Goal: Use online tool/utility: Utilize a website feature to perform a specific function

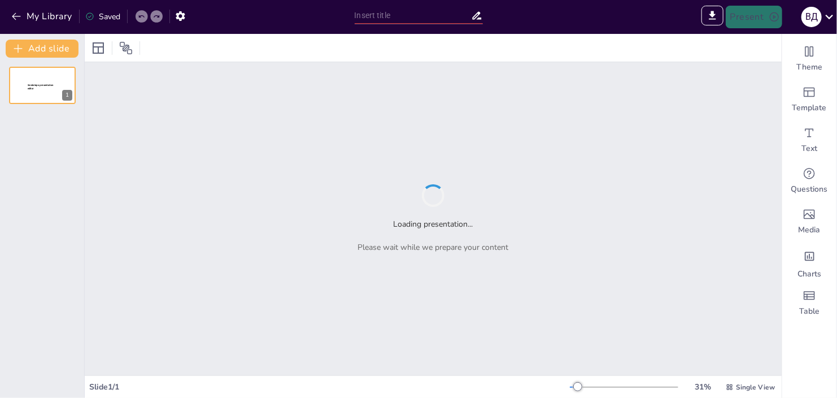
type input "Хімічні зв’язки та їх застосування в технічних матеріалах"
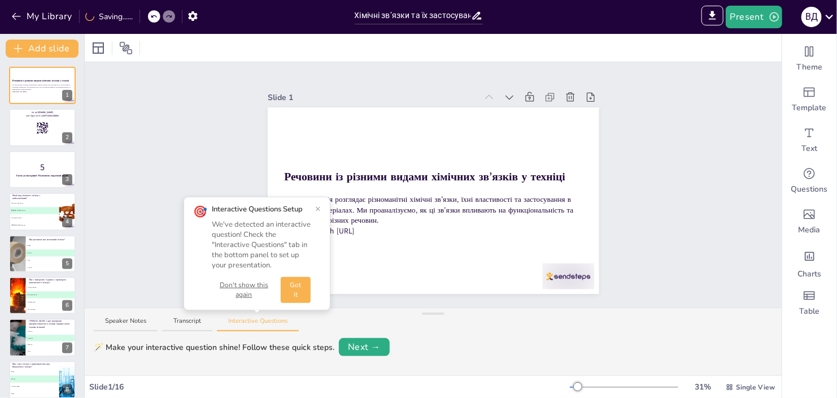
click at [320, 206] on button "×" at bounding box center [318, 208] width 6 height 9
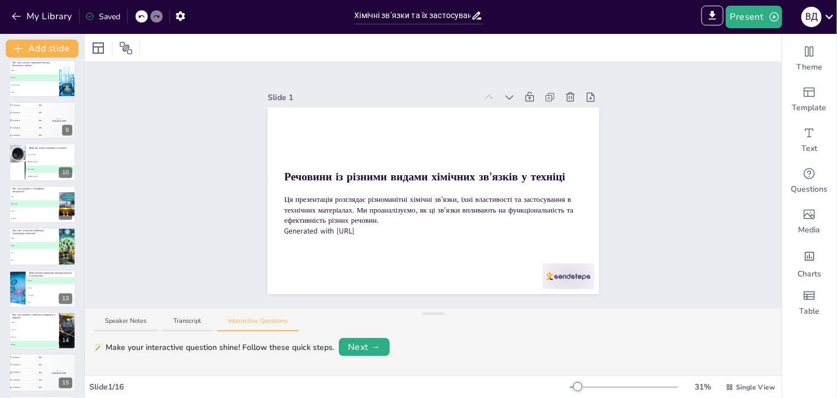
scroll to position [346, 0]
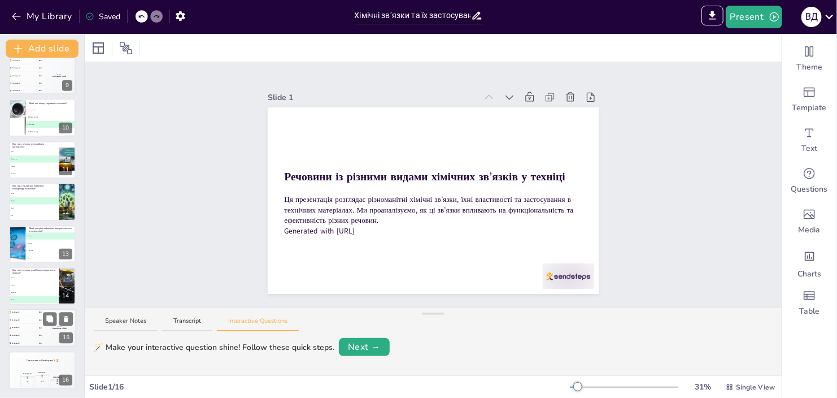
click at [42, 334] on div "4 Participant 4 200" at bounding box center [25, 335] width 34 height 7
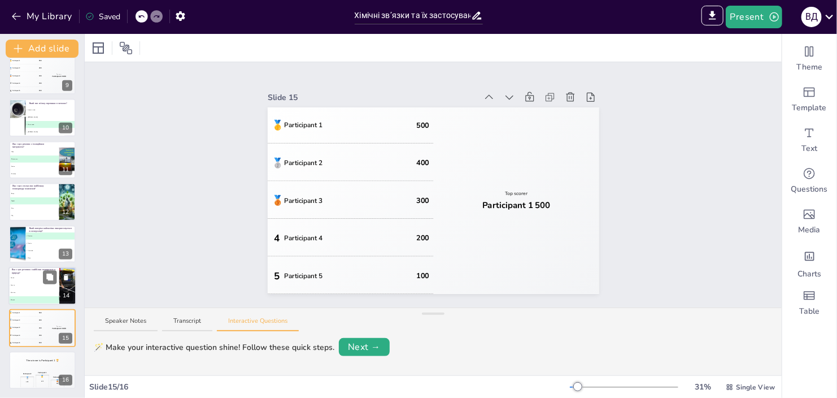
click at [24, 285] on li "B Кисень" at bounding box center [33, 284] width 51 height 7
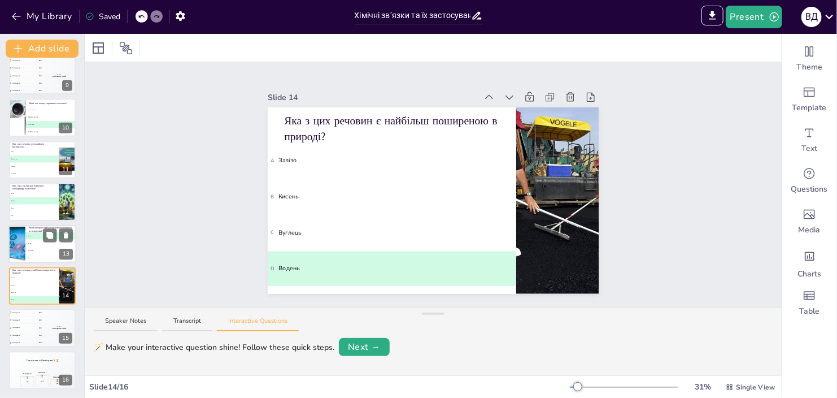
click at [31, 234] on span "A Силікон" at bounding box center [51, 235] width 50 height 2
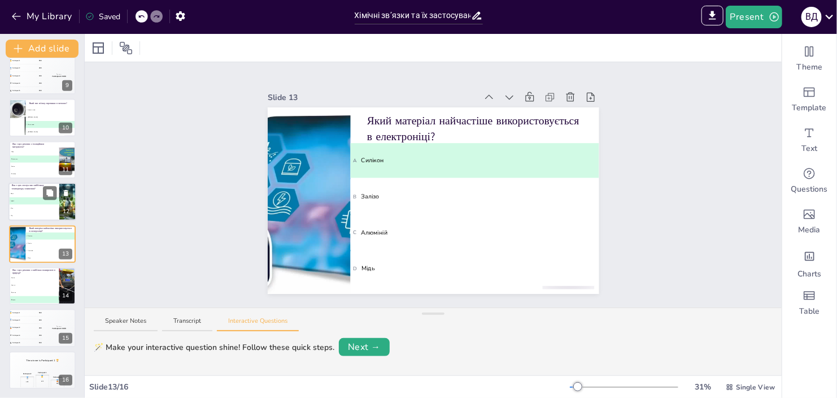
click at [28, 200] on span "B Графіт" at bounding box center [34, 201] width 50 height 2
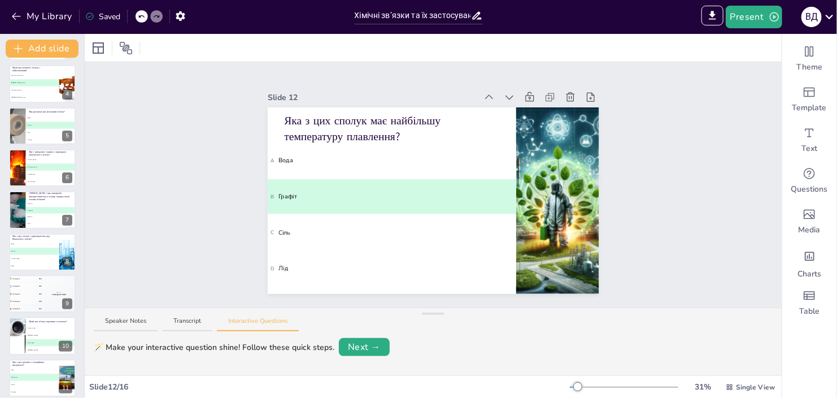
scroll to position [18, 0]
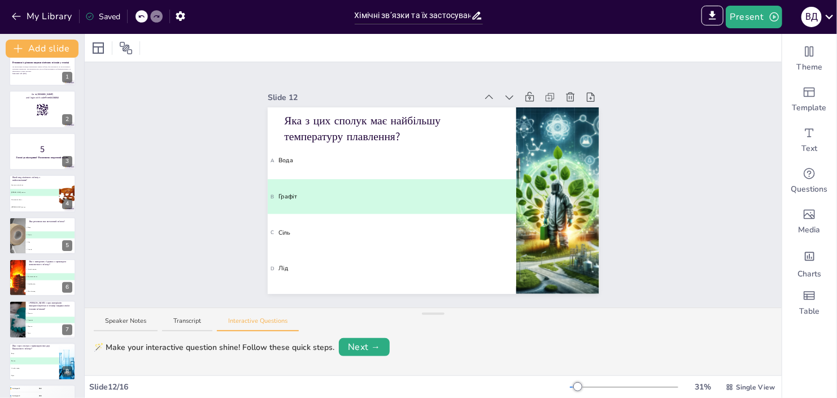
click at [28, 199] on span "C Металевий зв’язок" at bounding box center [34, 200] width 49 height 2
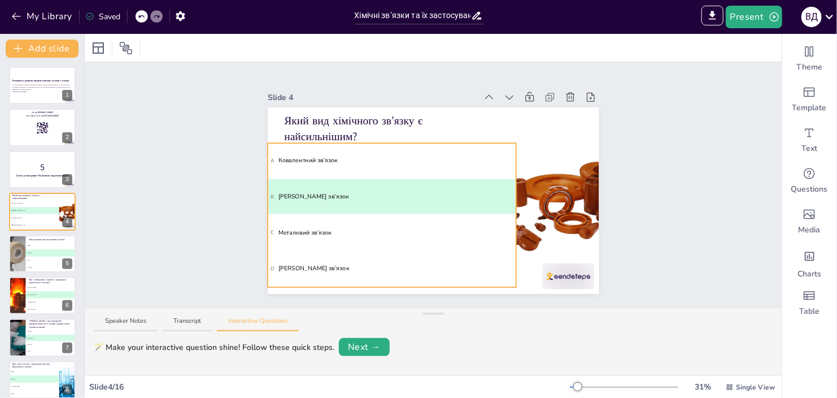
click at [28, 200] on li "A Ковалентний зв’язок" at bounding box center [34, 203] width 50 height 7
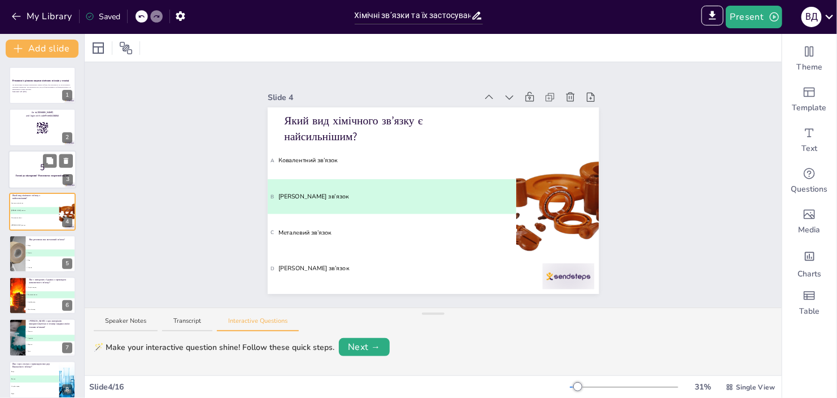
click at [29, 174] on strong "Готові до вікторини? Розпочнемо зворотний відлік!" at bounding box center [43, 175] width 54 height 3
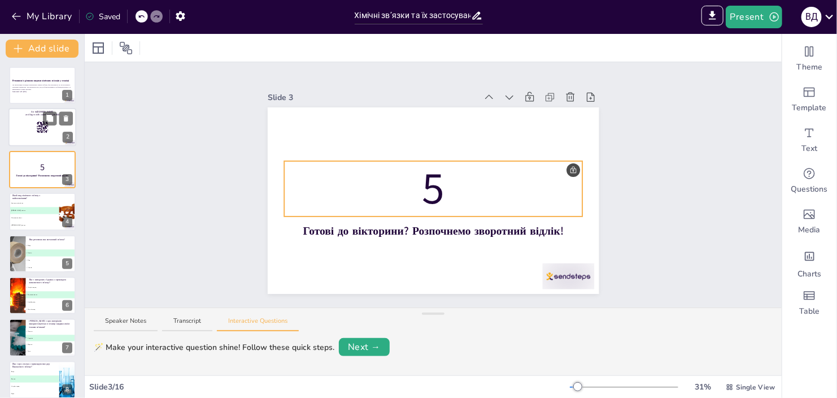
click at [26, 144] on div at bounding box center [42, 127] width 68 height 38
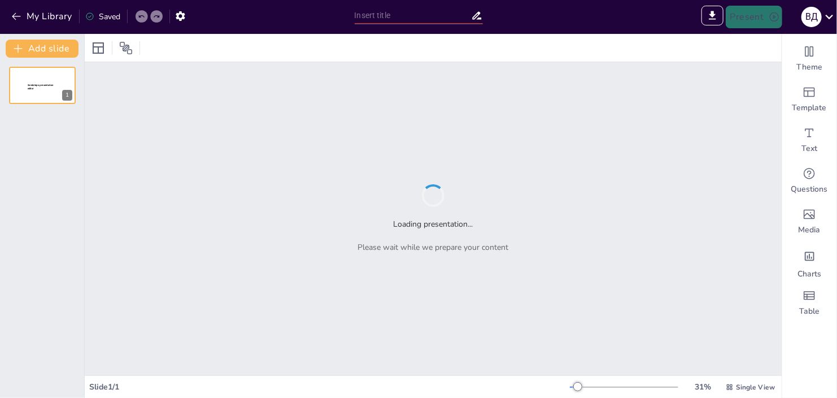
type input "New Sendsteps"
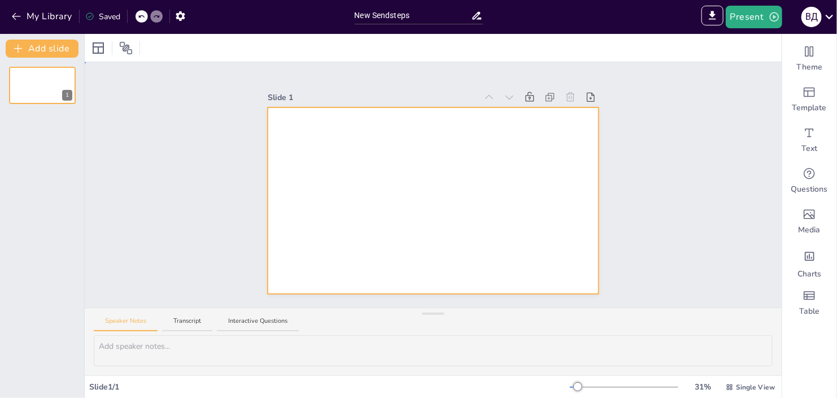
click at [446, 166] on div at bounding box center [433, 200] width 331 height 186
